Goal: Communication & Community: Answer question/provide support

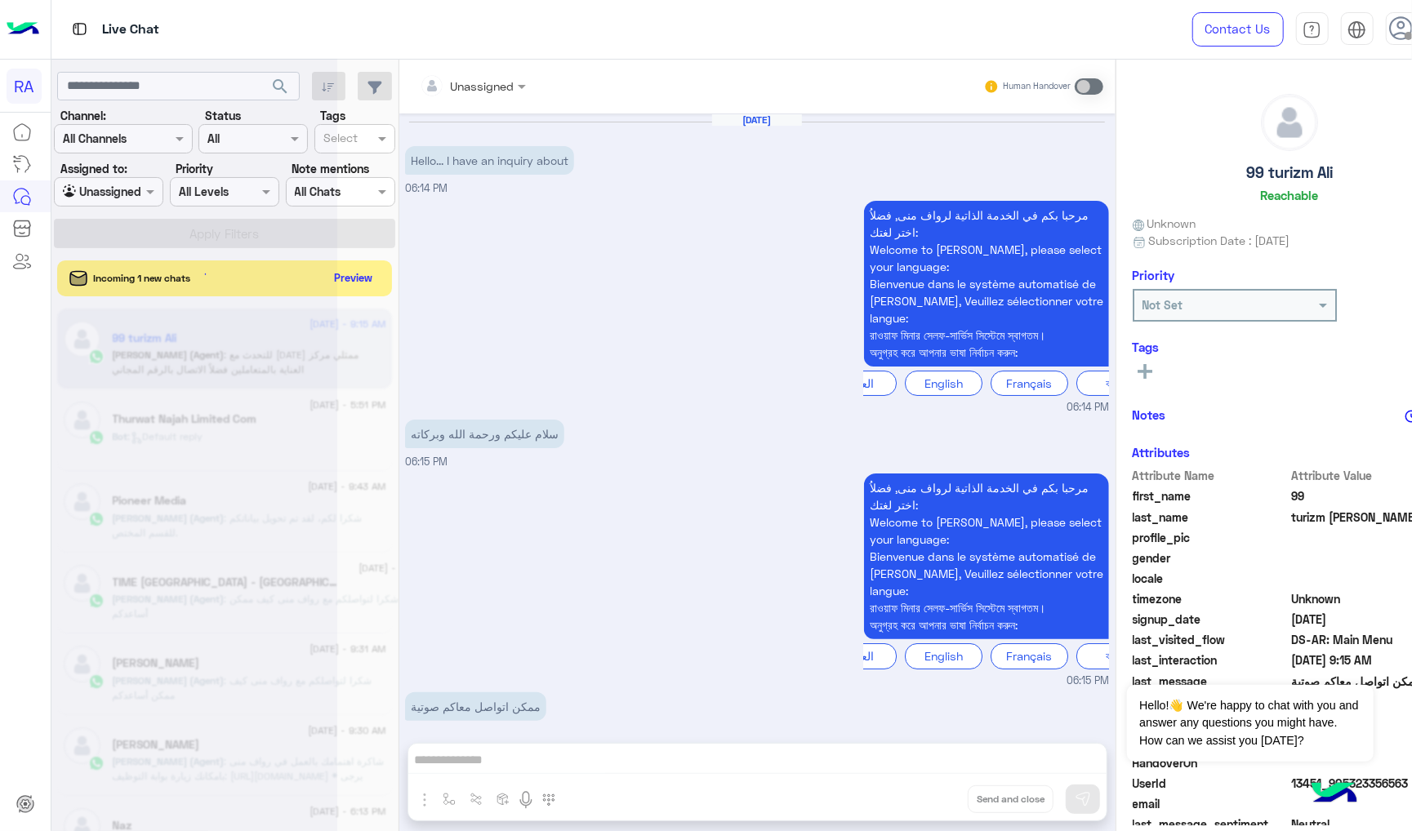
scroll to position [572, 0]
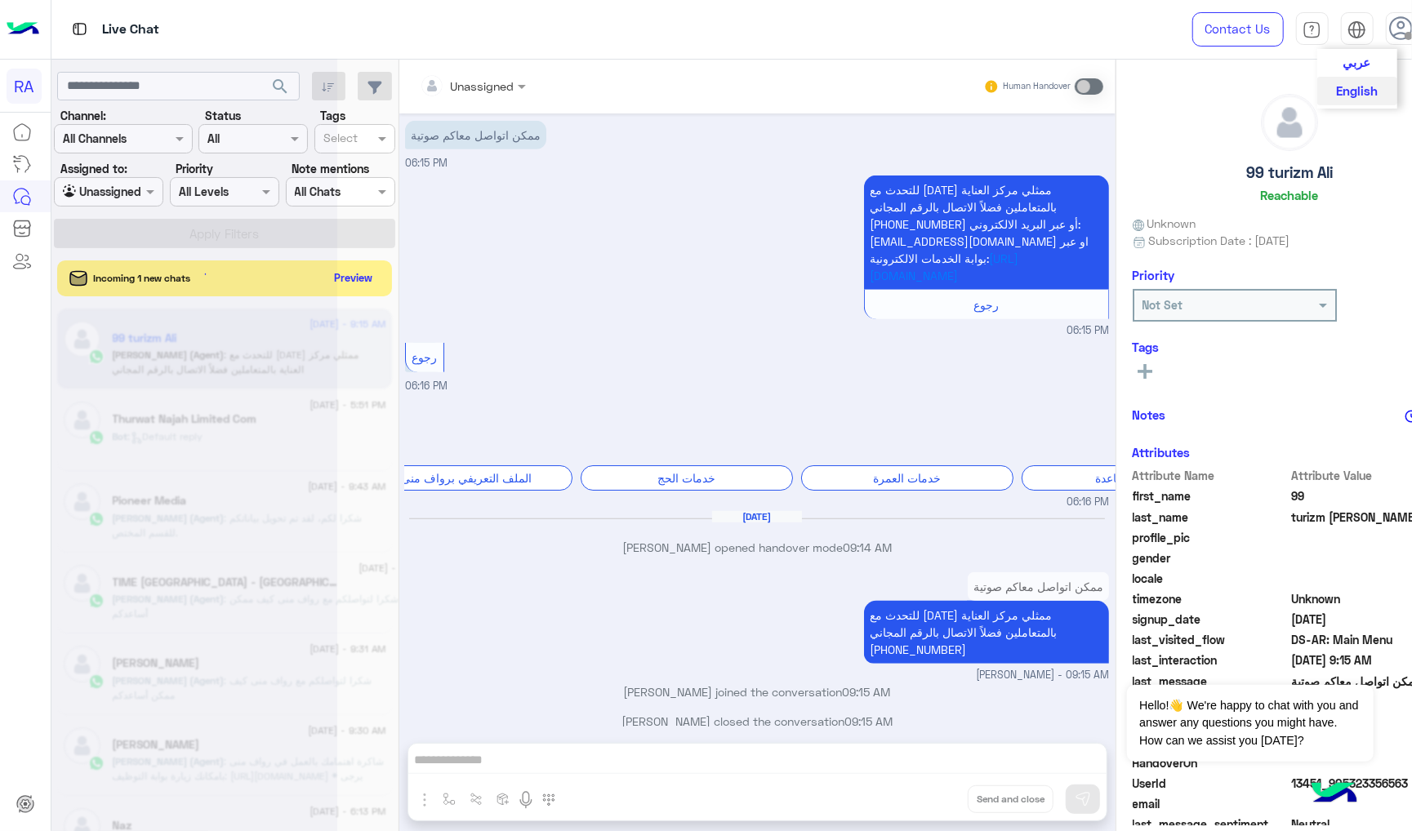
click at [1317, 53] on button "عربي" at bounding box center [1357, 63] width 80 height 28
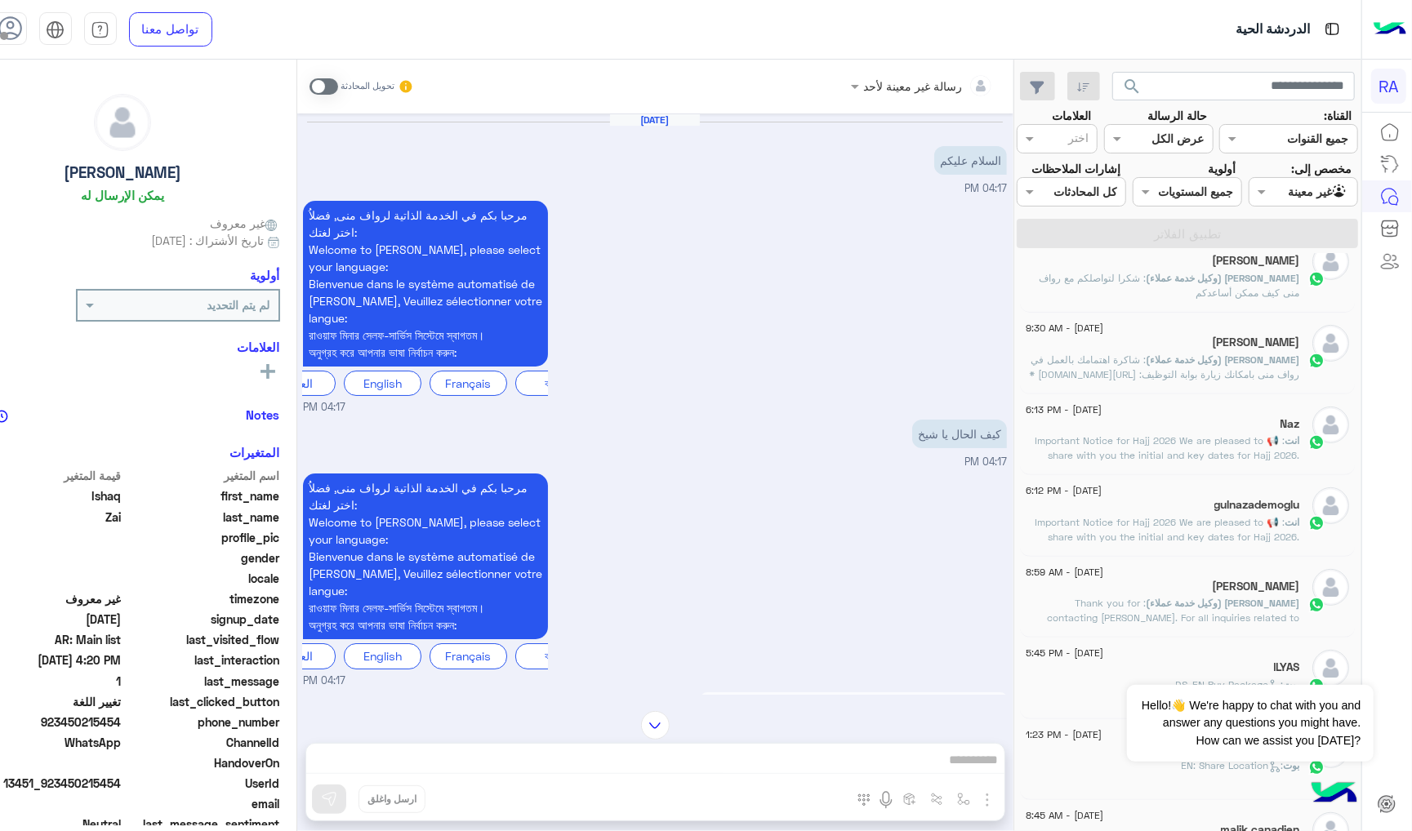
click at [338, 93] on span at bounding box center [323, 86] width 29 height 16
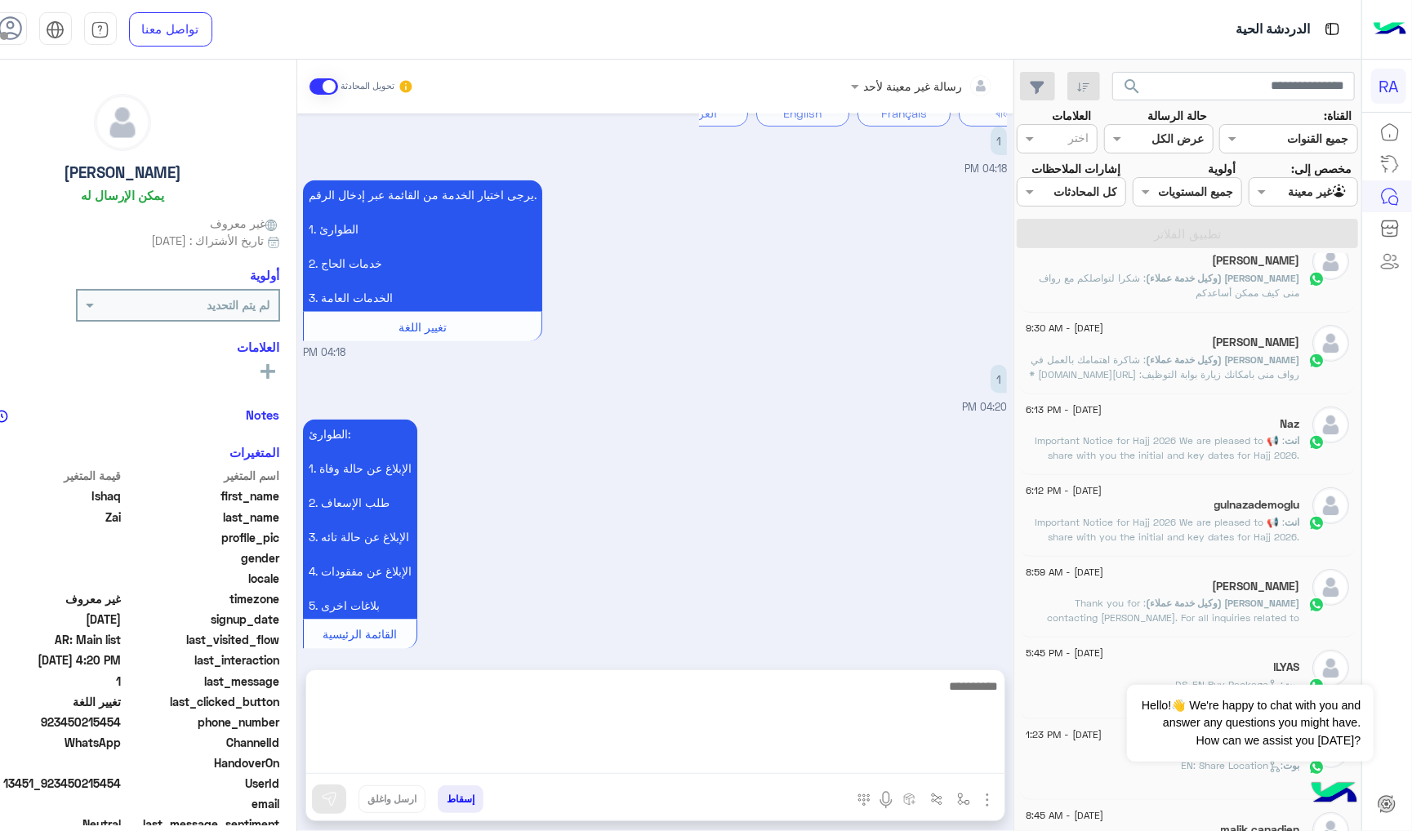
click at [704, 759] on textarea at bounding box center [655, 725] width 698 height 98
paste textarea "**********"
type textarea "**********"
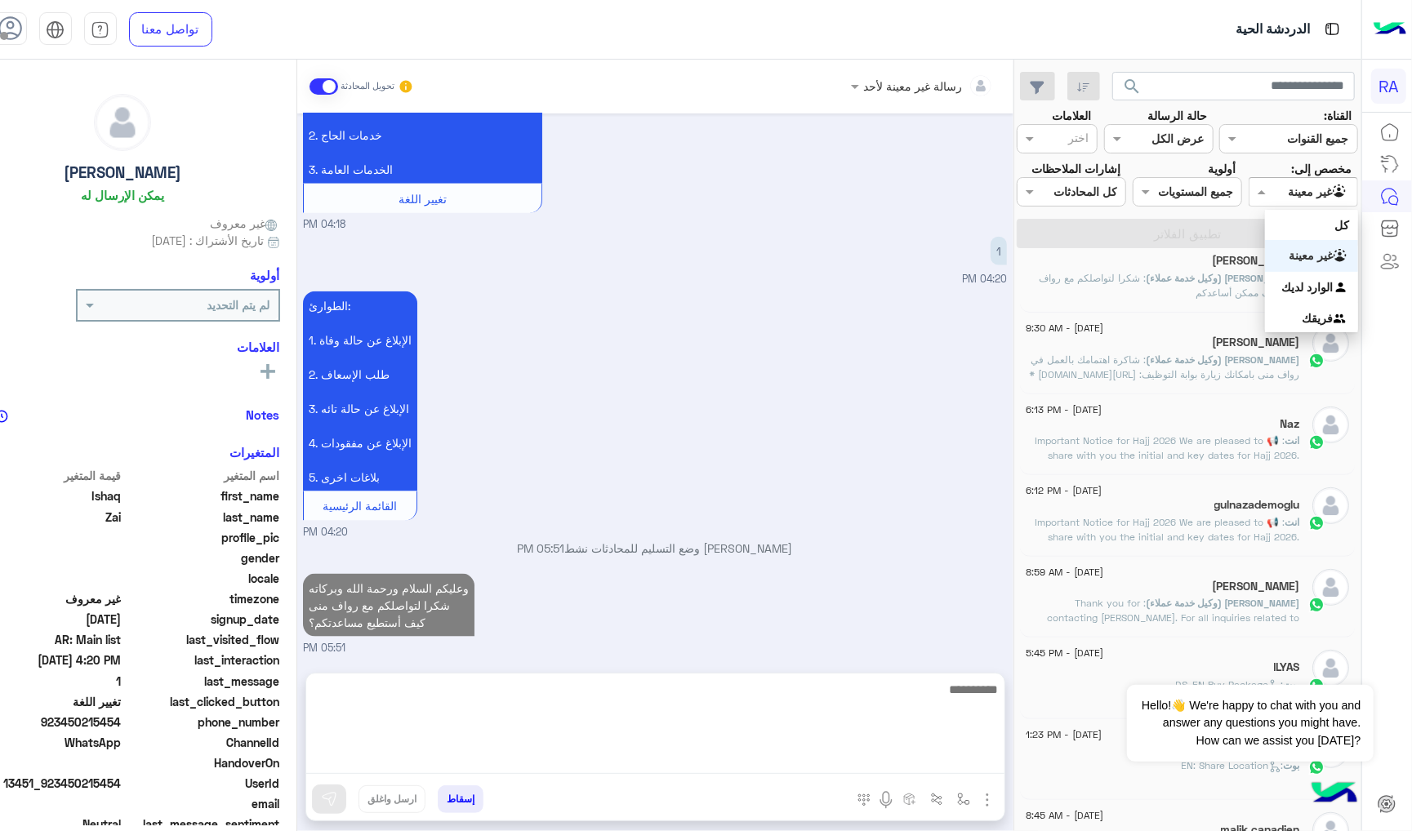
click at [1311, 191] on input "text" at bounding box center [1322, 192] width 53 height 17
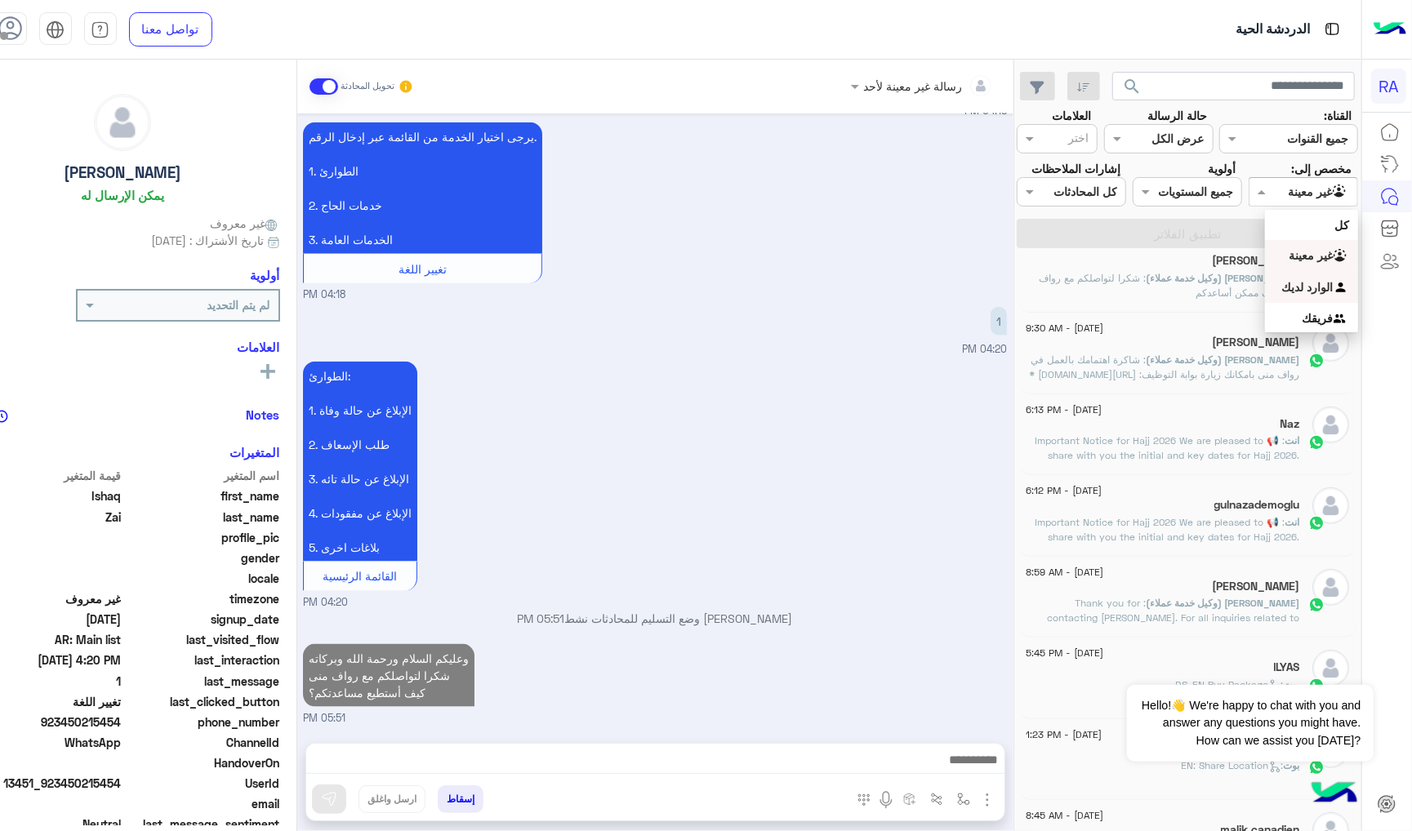
click at [1310, 284] on b "الوارد لديك" at bounding box center [1307, 287] width 51 height 14
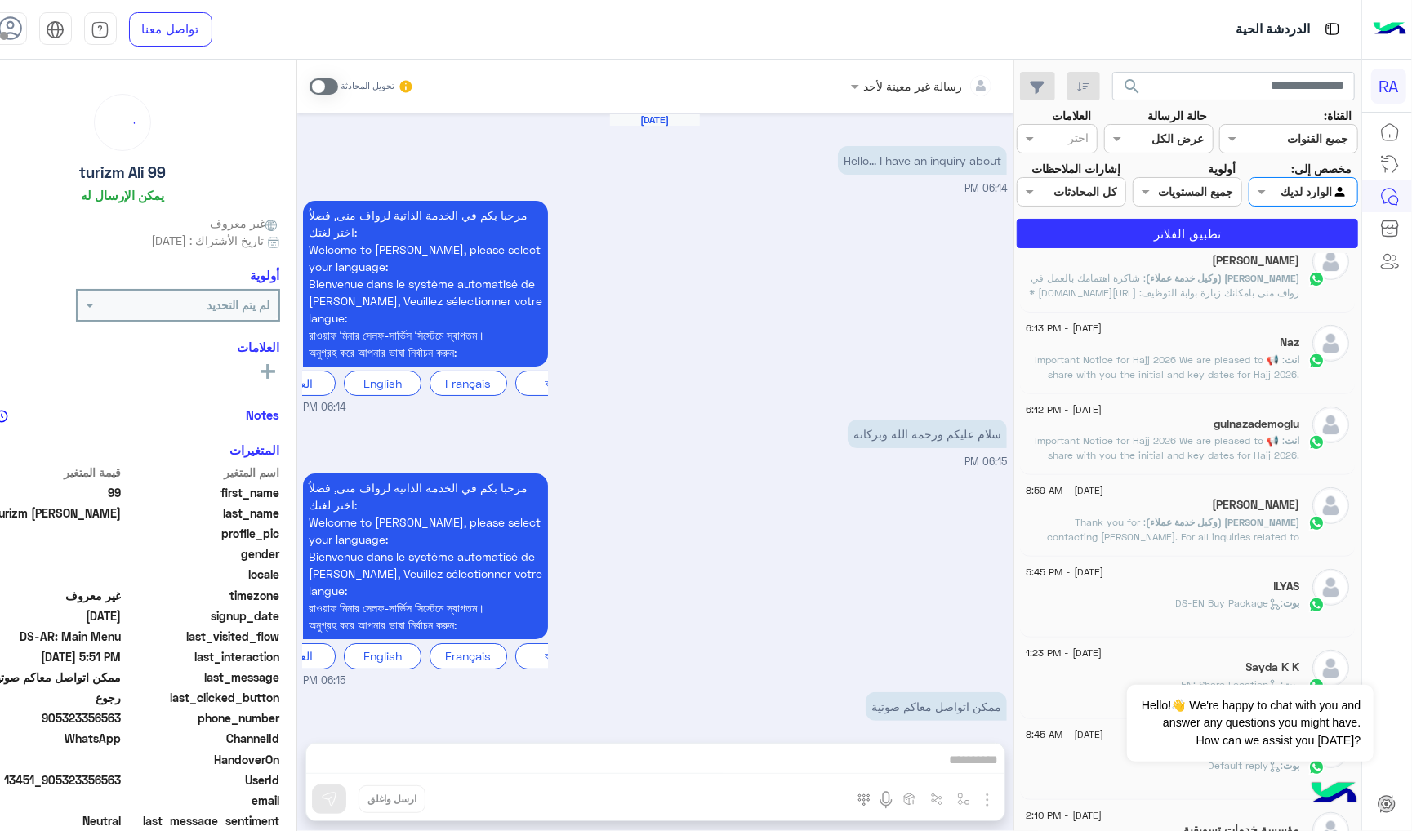
scroll to position [572, 0]
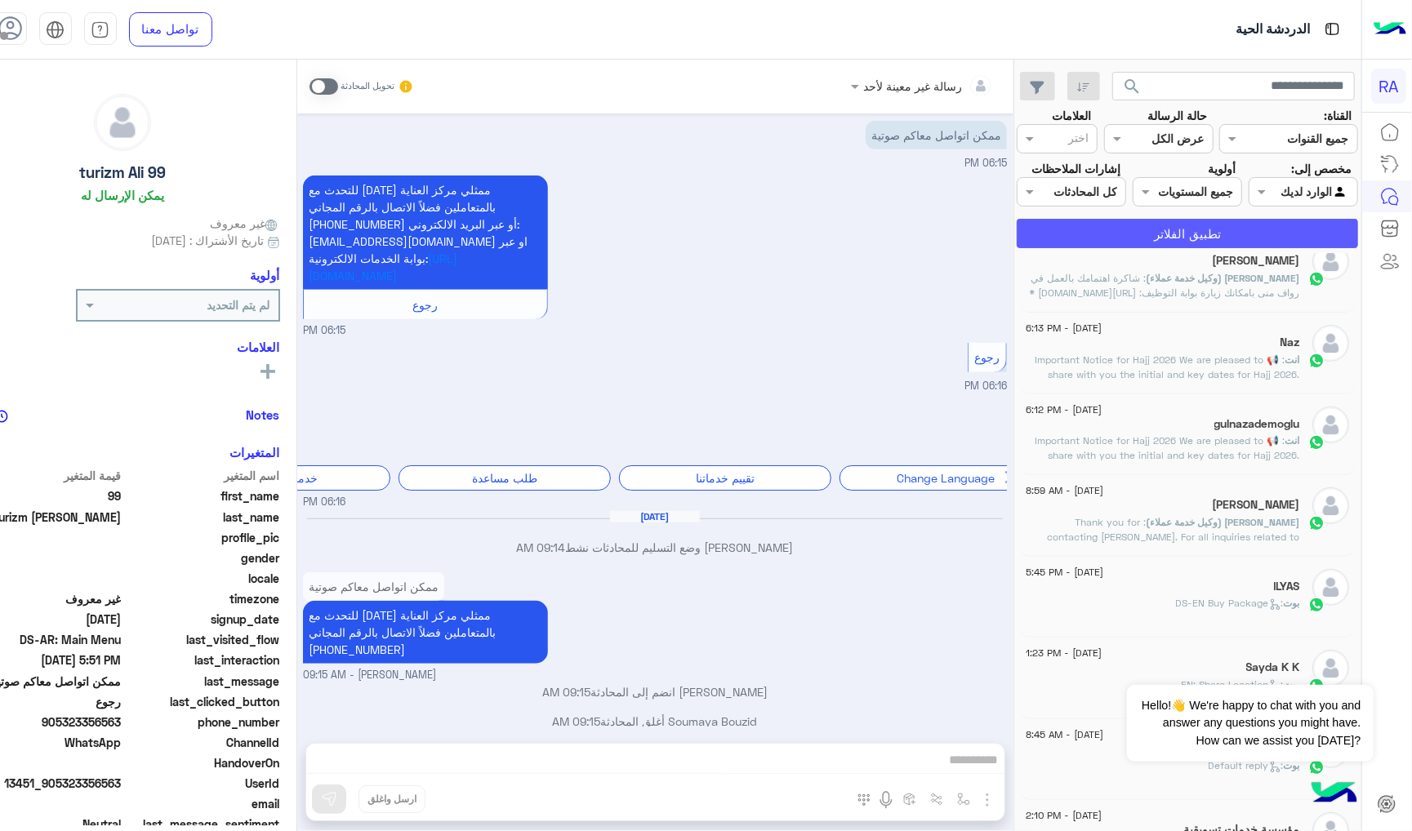
click at [1256, 247] on button "تطبيق الفلاتر" at bounding box center [1187, 233] width 341 height 29
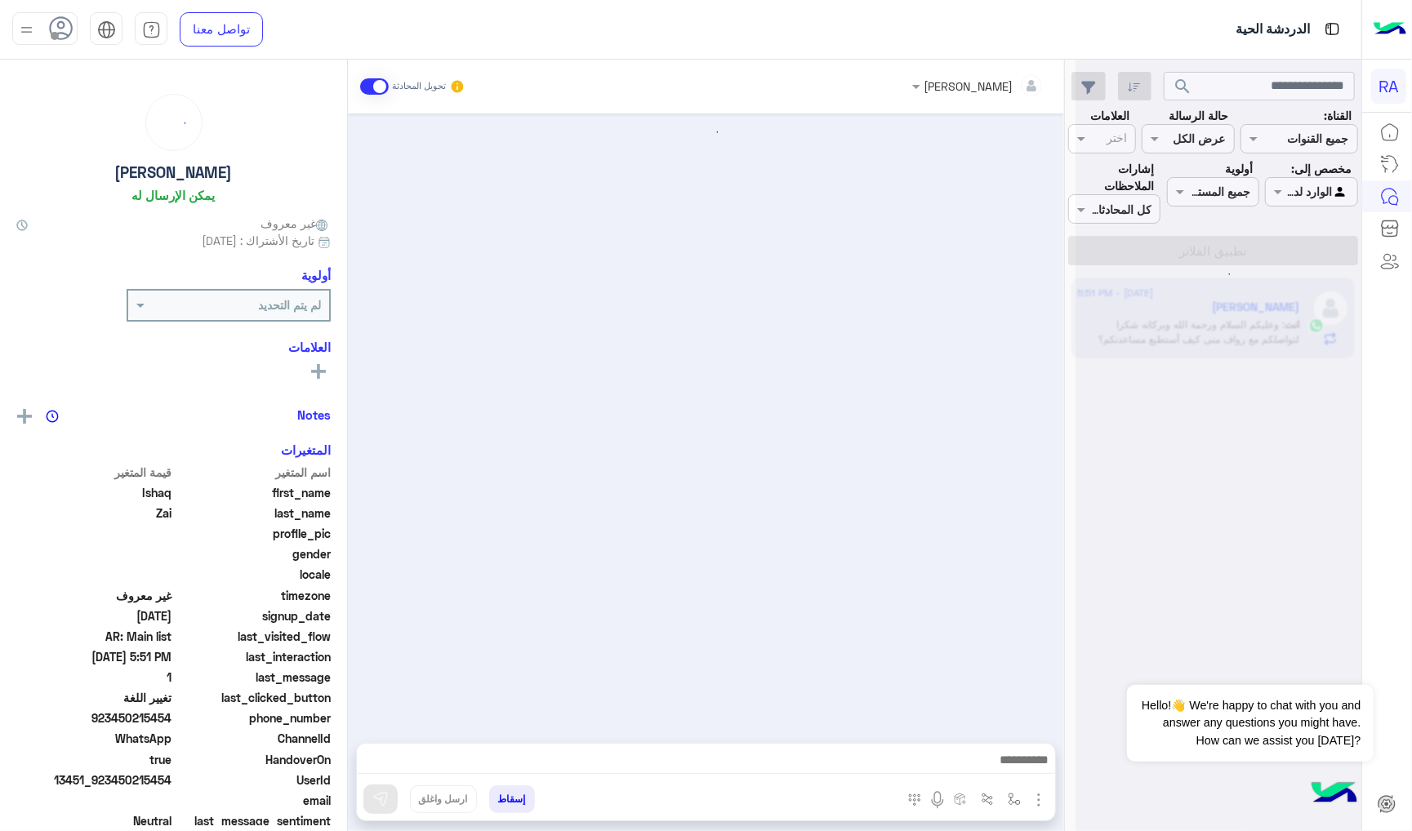
scroll to position [1379, 0]
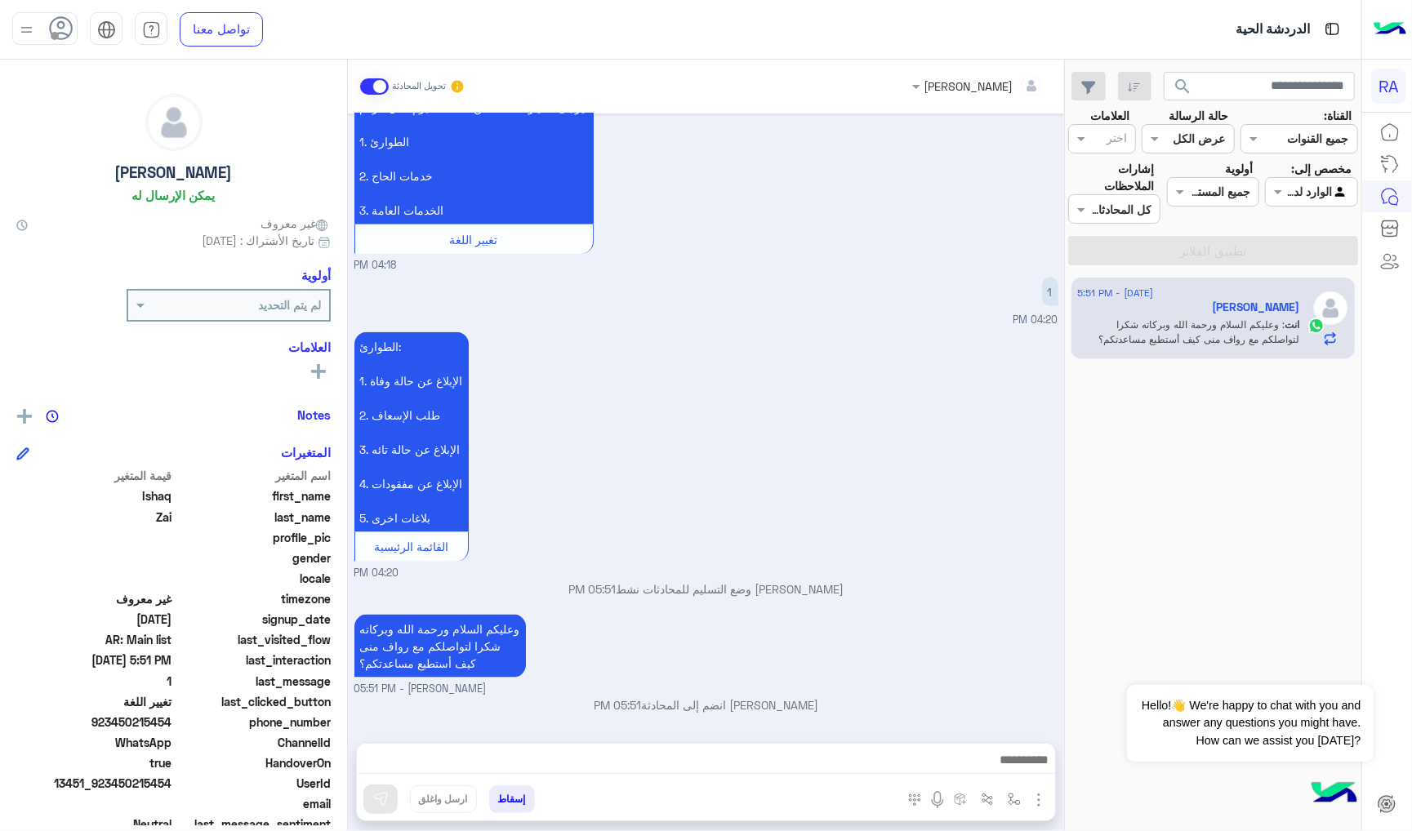
click at [376, 82] on span at bounding box center [374, 86] width 29 height 16
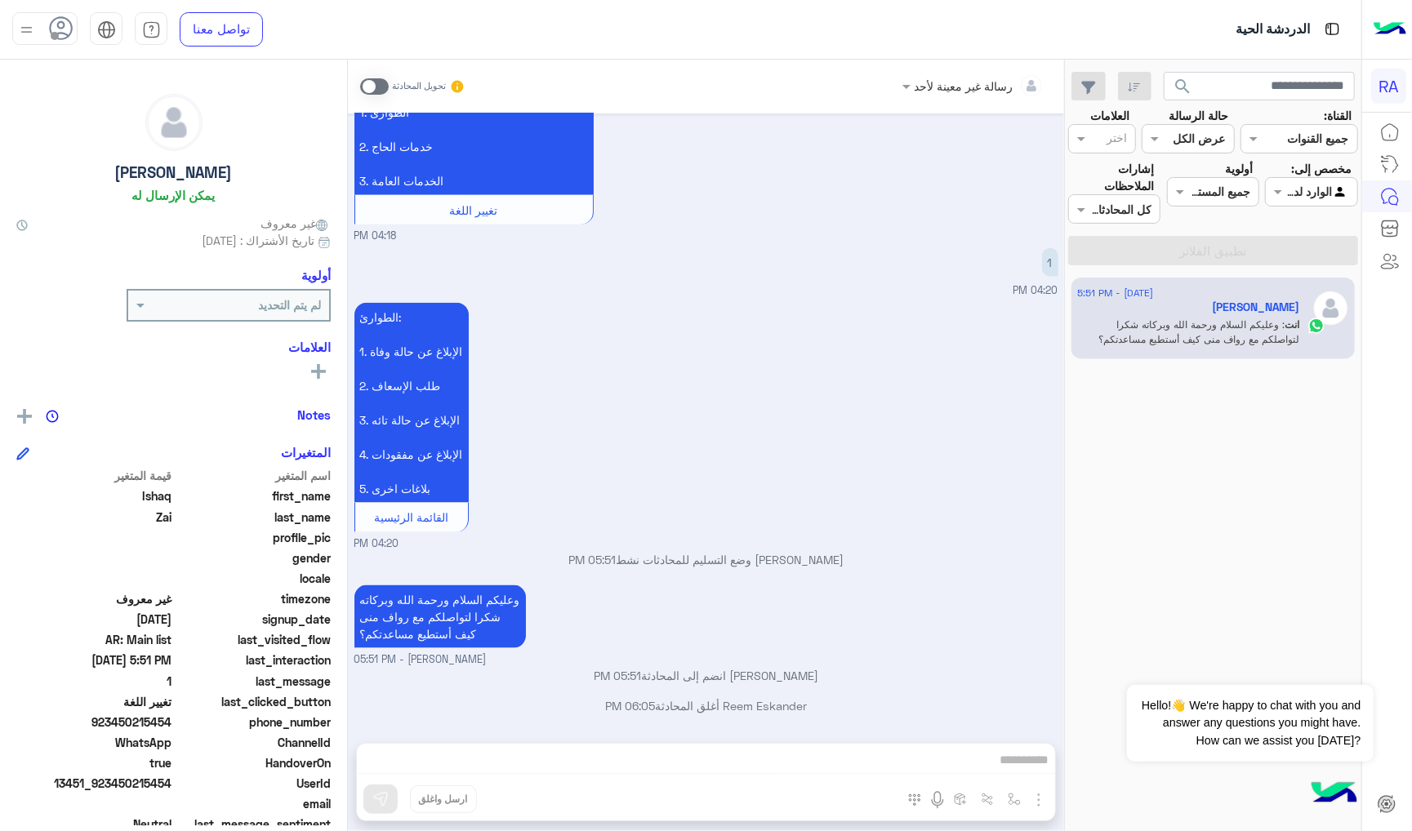
scroll to position [1409, 0]
click at [1317, 189] on input "text" at bounding box center [1330, 192] width 38 height 17
click at [1328, 243] on div "غير معينة" at bounding box center [1311, 256] width 92 height 32
click at [1328, 243] on button "تطبيق الفلاتر" at bounding box center [1213, 250] width 290 height 29
